Goal: Share content: Share content

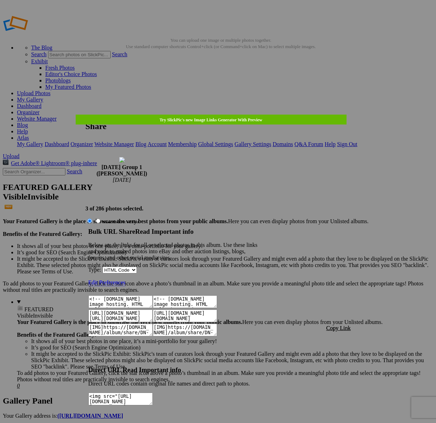
scroll to position [40, 0]
click at [86, 115] on link at bounding box center [86, 115] width 0 height 0
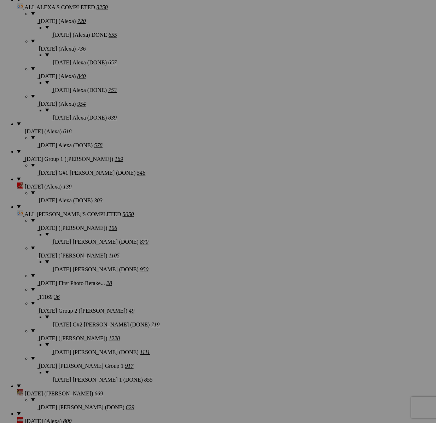
scroll to position [840, 0]
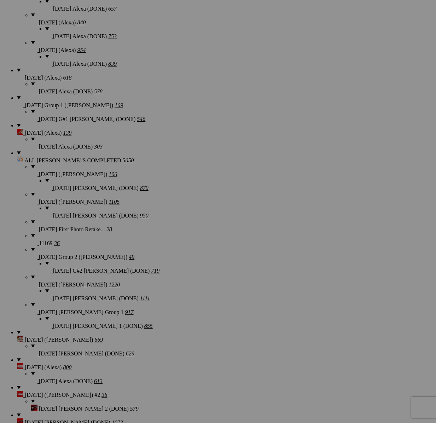
drag, startPoint x: 315, startPoint y: 235, endPoint x: 328, endPoint y: 234, distance: 12.8
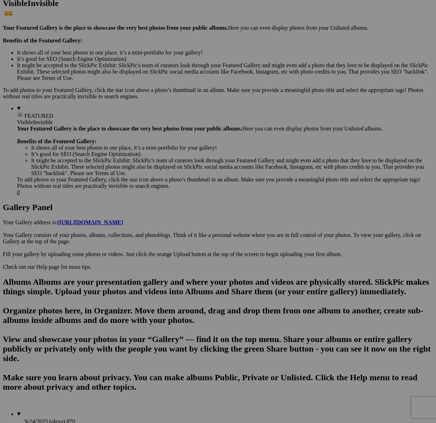
scroll to position [0, 0]
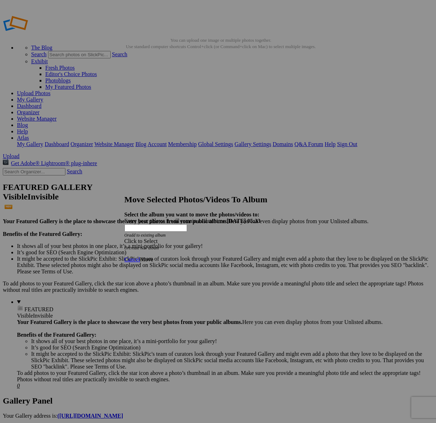
click at [253, 238] on div "Click to Select" at bounding box center [217, 241] width 187 height 6
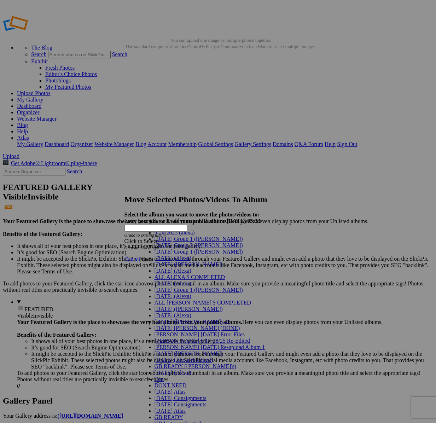
scroll to position [218, 0]
click at [183, 420] on link "GB Listings Created" at bounding box center [177, 423] width 47 height 6
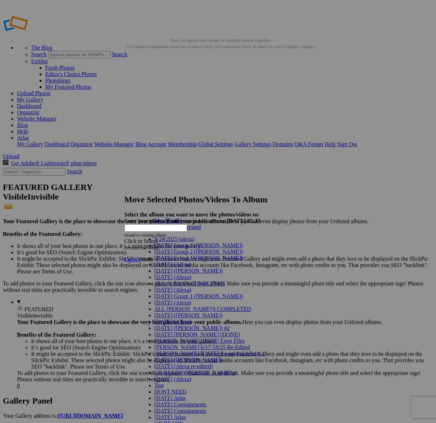
click at [206, 230] on ul "My Albums GB Listings Created" at bounding box center [202, 223] width 124 height 13
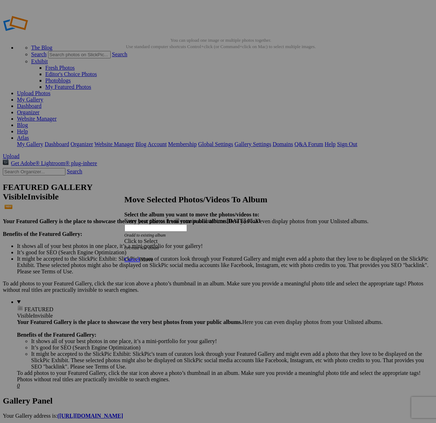
drag, startPoint x: 198, startPoint y: 221, endPoint x: 199, endPoint y: 218, distance: 3.6
click at [198, 238] on div "Click to Select Or create new album" at bounding box center [217, 244] width 187 height 13
drag, startPoint x: 199, startPoint y: 217, endPoint x: 198, endPoint y: 222, distance: 5.3
click at [199, 238] on div "Click to Select" at bounding box center [217, 241] width 187 height 6
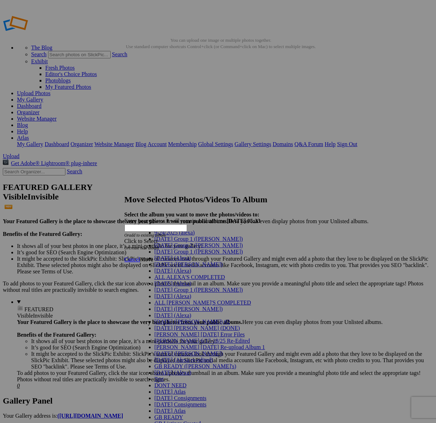
click at [176, 420] on span "GB Listings Created" at bounding box center [177, 423] width 47 height 6
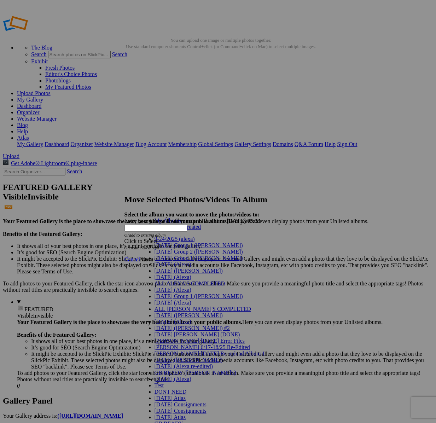
click at [160, 230] on link "GB Listings Created" at bounding box center [177, 227] width 47 height 6
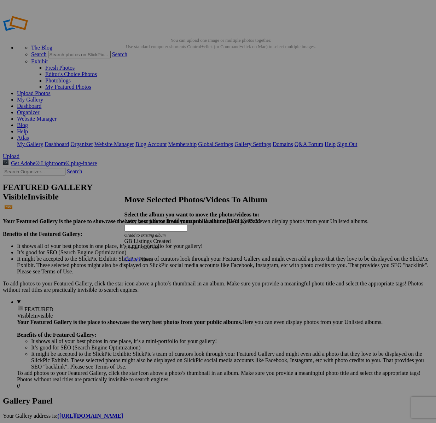
click at [153, 256] on span "Move" at bounding box center [146, 259] width 13 height 6
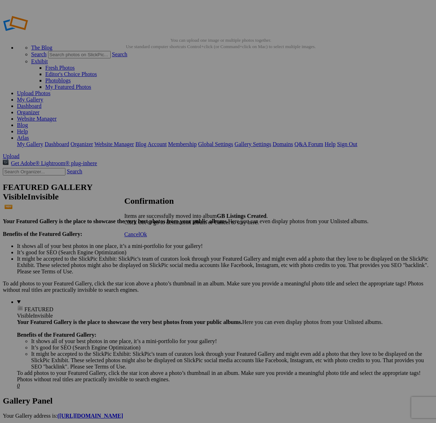
click at [140, 237] on span "Cancel" at bounding box center [132, 234] width 16 height 6
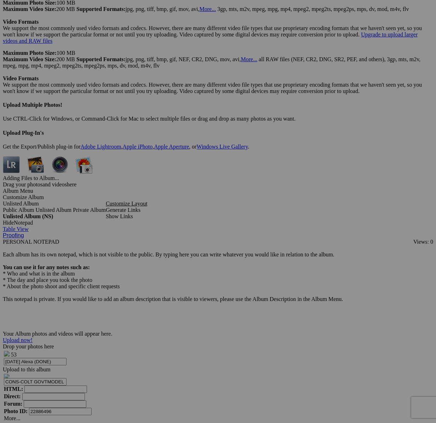
scroll to position [3021, 0]
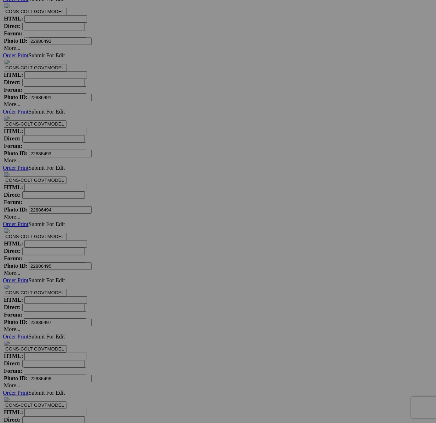
scroll to position [3601, 0]
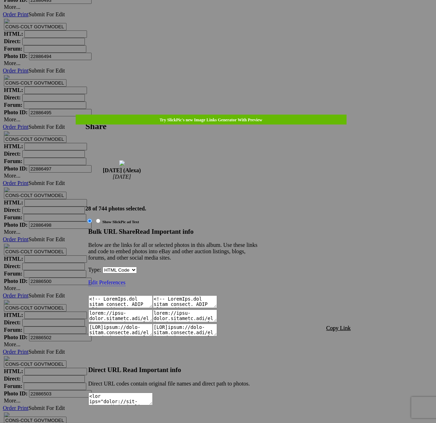
click at [346, 325] on span "Copy Link" at bounding box center [338, 328] width 24 height 6
click at [86, 115] on link at bounding box center [86, 115] width 0 height 0
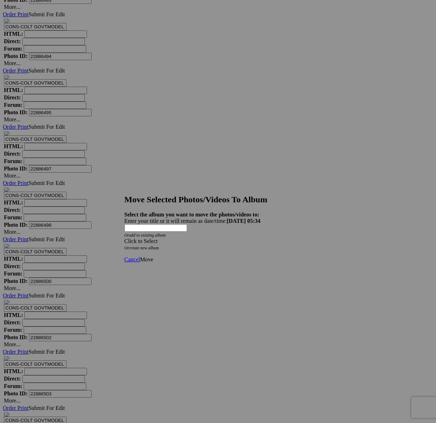
click at [259, 211] on strong "Select the album you want to move the photos/videos to:" at bounding box center [191, 214] width 135 height 6
click at [257, 238] on div "Click to Select" at bounding box center [217, 241] width 187 height 6
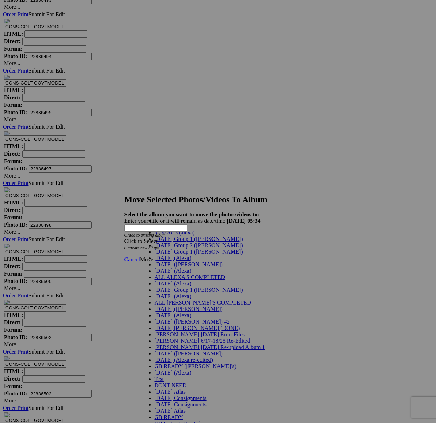
click at [175, 274] on span "[DATE] (Alexa)" at bounding box center [172, 271] width 37 height 6
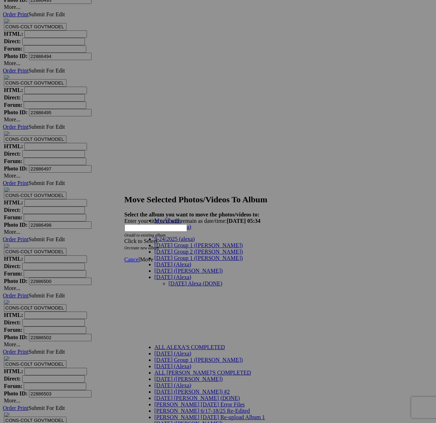
click at [180, 280] on link "[DATE] Alexa (DONE)" at bounding box center [196, 283] width 54 height 6
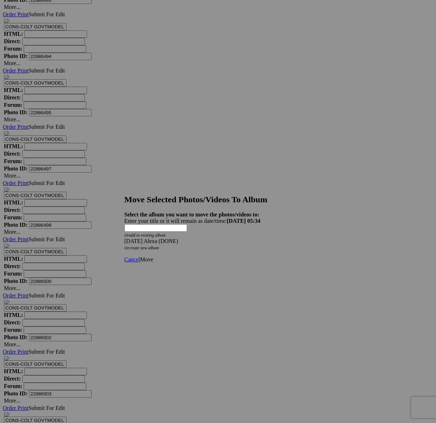
drag, startPoint x: 301, startPoint y: 244, endPoint x: 297, endPoint y: 244, distance: 4.2
click at [153, 256] on span "Move" at bounding box center [146, 259] width 13 height 6
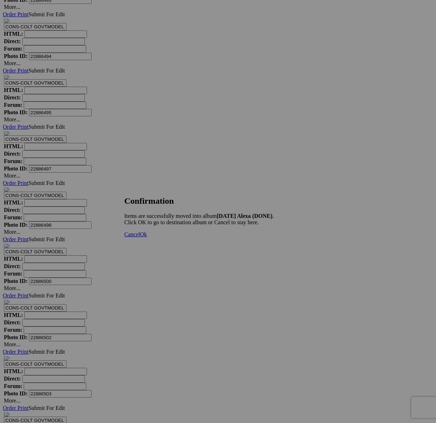
click at [140, 237] on span "Cancel" at bounding box center [132, 234] width 16 height 6
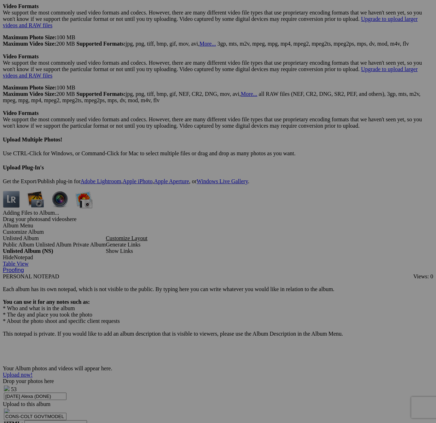
scroll to position [3143, 0]
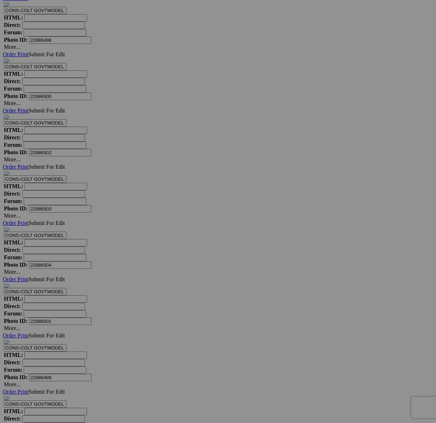
scroll to position [3788, 0]
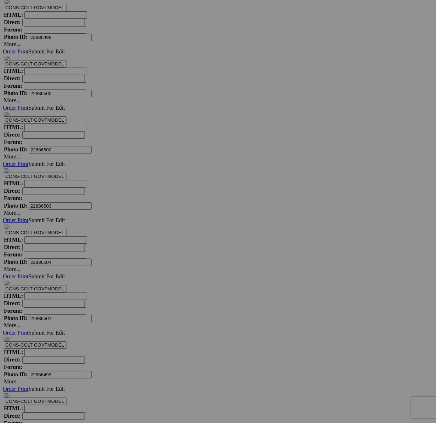
type textarea "<!-- [DOMAIN_NAME] image hosting. HTML Bulk Share code Starts Here --> <div sty…"
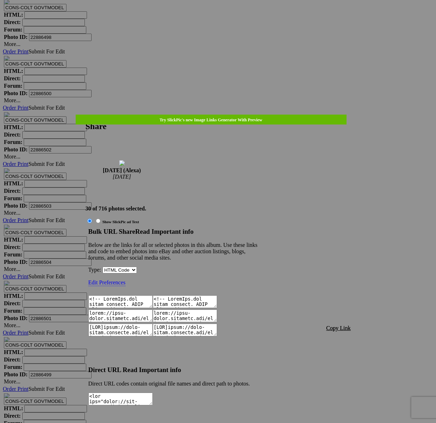
click at [345, 325] on span "Copy Link" at bounding box center [338, 328] width 24 height 6
click at [225, 16] on div at bounding box center [218, 211] width 436 height 423
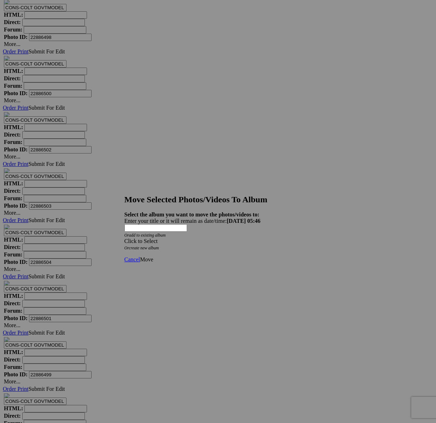
click at [253, 238] on div "Click to Select" at bounding box center [217, 241] width 187 height 6
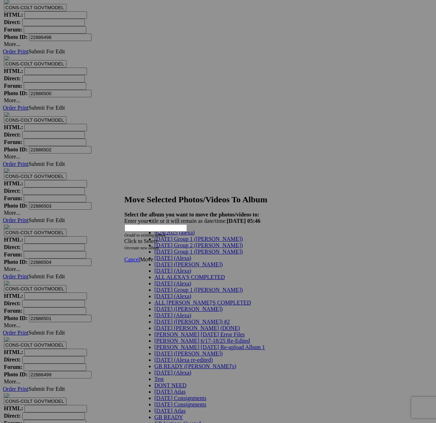
click at [175, 274] on span "[DATE] (Alexa)" at bounding box center [172, 271] width 37 height 6
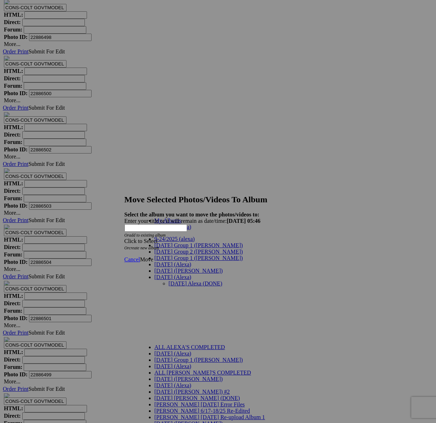
click at [171, 280] on link "[DATE] Alexa (DONE)" at bounding box center [196, 283] width 54 height 6
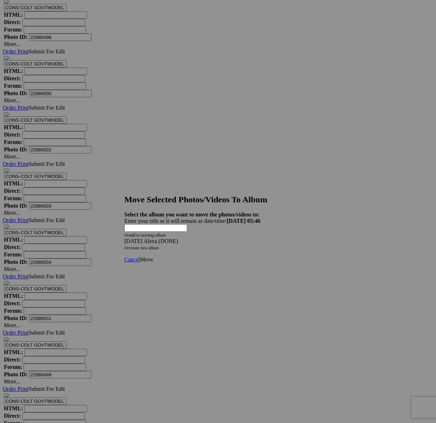
click at [153, 256] on span "Move" at bounding box center [146, 259] width 13 height 6
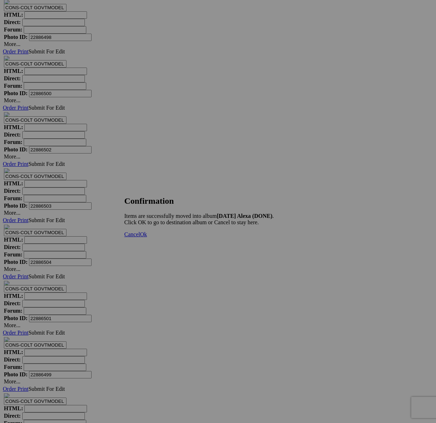
click at [140, 237] on span "Cancel" at bounding box center [132, 234] width 16 height 6
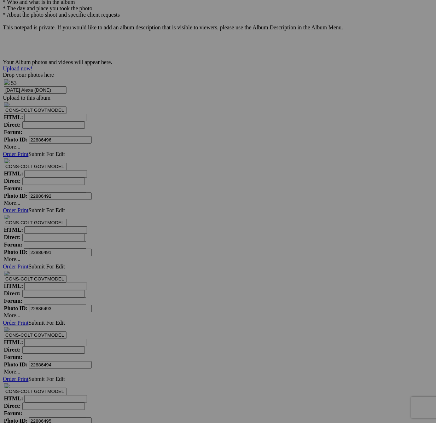
scroll to position [3293, 0]
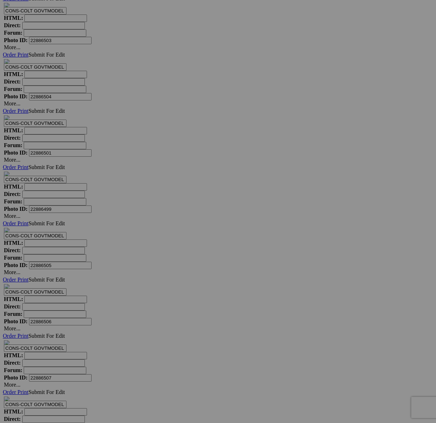
scroll to position [4051, 0]
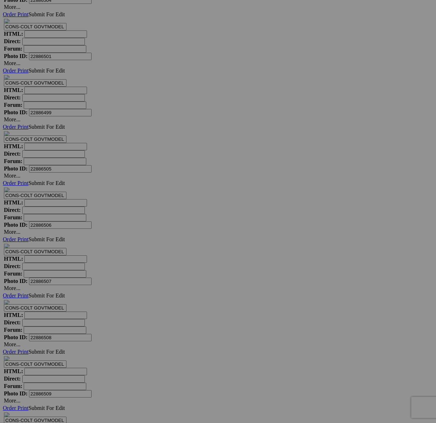
scroll to position [4050, 0]
type textarea "<!-- SlickPic.com image hosting. HTML Bulk Share code Starts Here --> <div styl…"
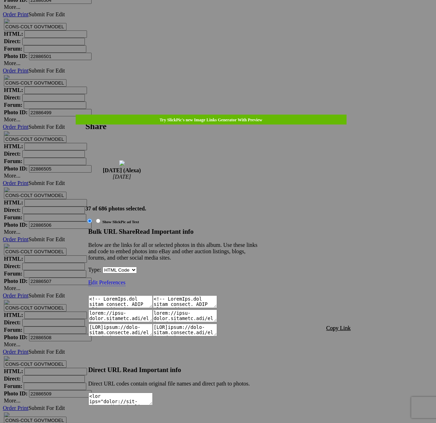
click at [338, 325] on span "Copy Link" at bounding box center [338, 328] width 24 height 6
click at [228, 19] on div at bounding box center [218, 211] width 436 height 423
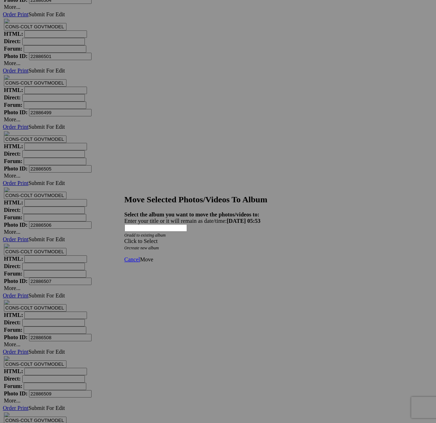
drag, startPoint x: 263, startPoint y: 216, endPoint x: 203, endPoint y: 229, distance: 60.8
click at [124, 238] on span at bounding box center [124, 241] width 0 height 6
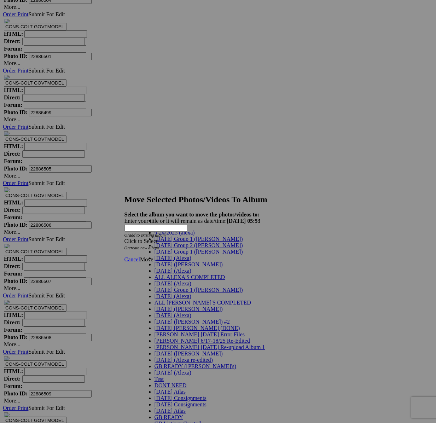
click at [167, 274] on span "[DATE] (Alexa)" at bounding box center [172, 271] width 37 height 6
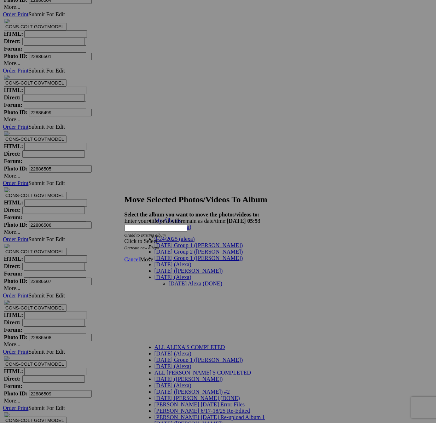
click at [176, 280] on link "[DATE] Alexa (DONE)" at bounding box center [196, 283] width 54 height 6
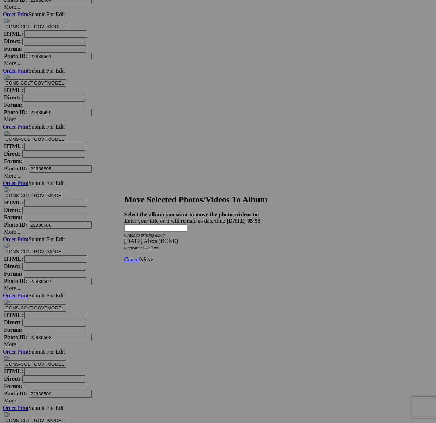
click at [153, 256] on span "Move" at bounding box center [146, 259] width 13 height 6
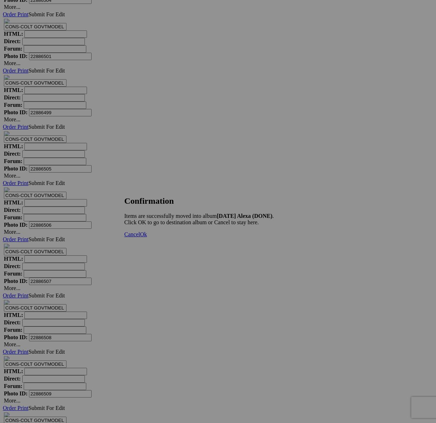
click at [140, 237] on span "Cancel" at bounding box center [132, 234] width 16 height 6
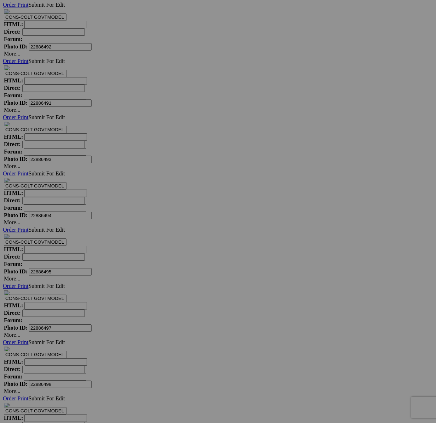
scroll to position [3335, 0]
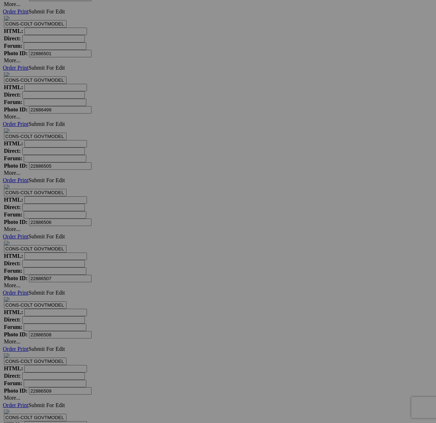
scroll to position [4005, 0]
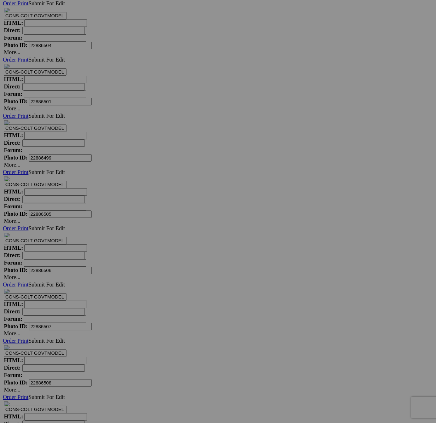
type textarea "<!-- SlickPic.com image hosting. HTML Bulk Share code Starts Here --> <div styl…"
